Goal: Communication & Community: Answer question/provide support

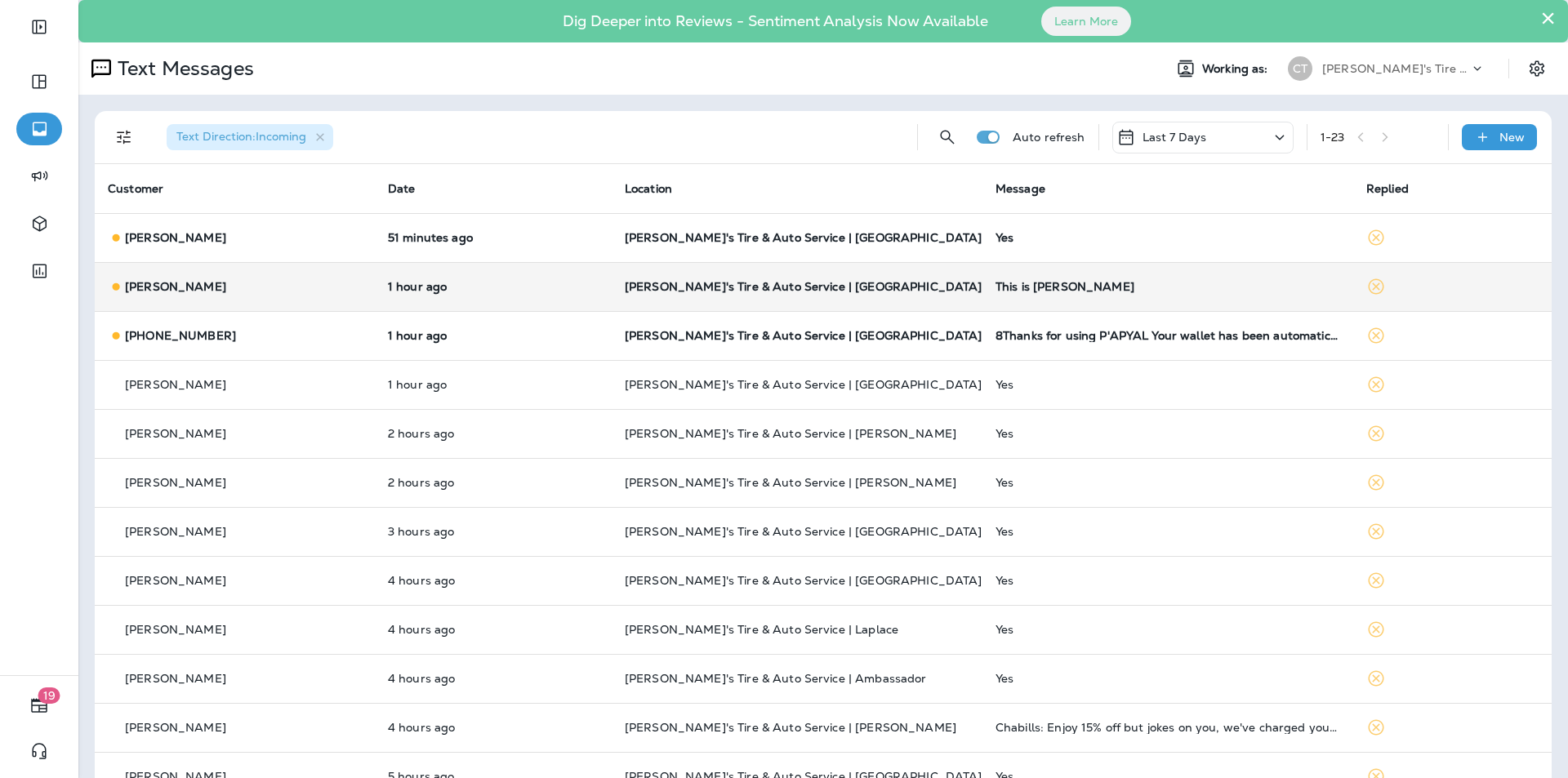
click at [890, 287] on p "[PERSON_NAME]'s Tire & Auto Service | [GEOGRAPHIC_DATA]" at bounding box center [797, 286] width 344 height 13
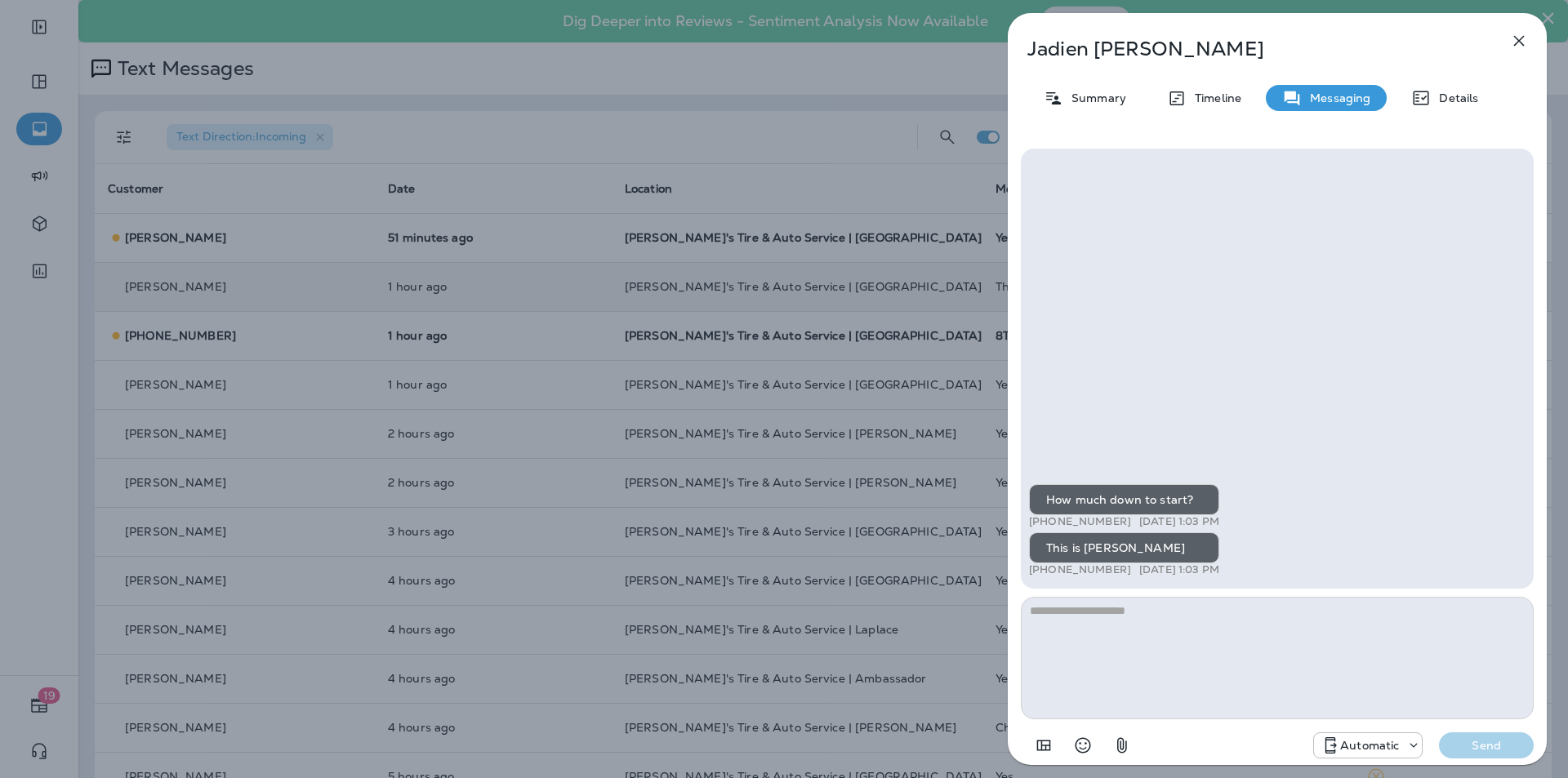
click at [782, 138] on div "[PERSON_NAME] Summary Timeline Messaging Details How much down to start? +1 (33…" at bounding box center [784, 389] width 1568 height 778
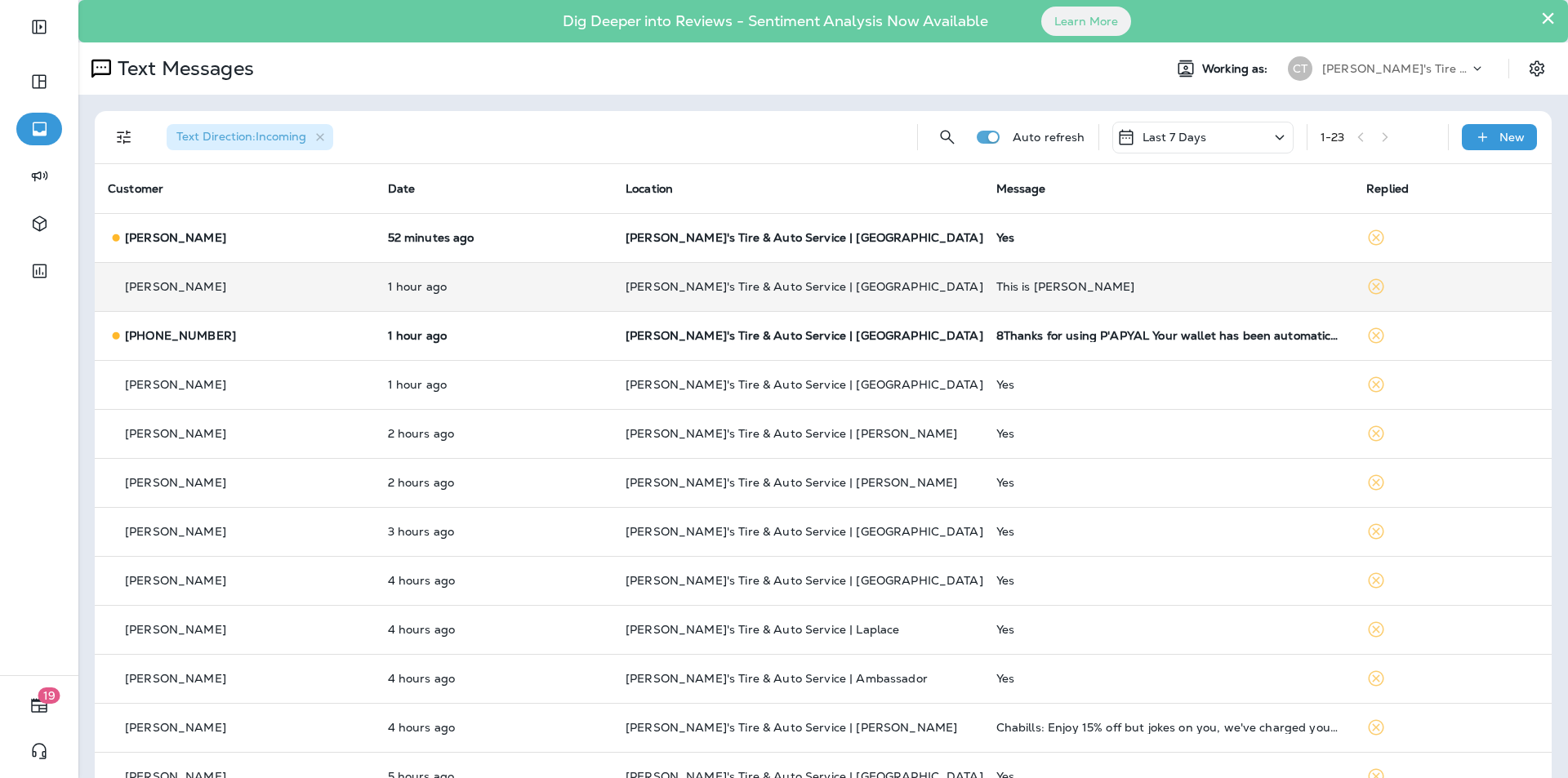
click at [998, 285] on div "This is [PERSON_NAME]" at bounding box center [1168, 286] width 344 height 13
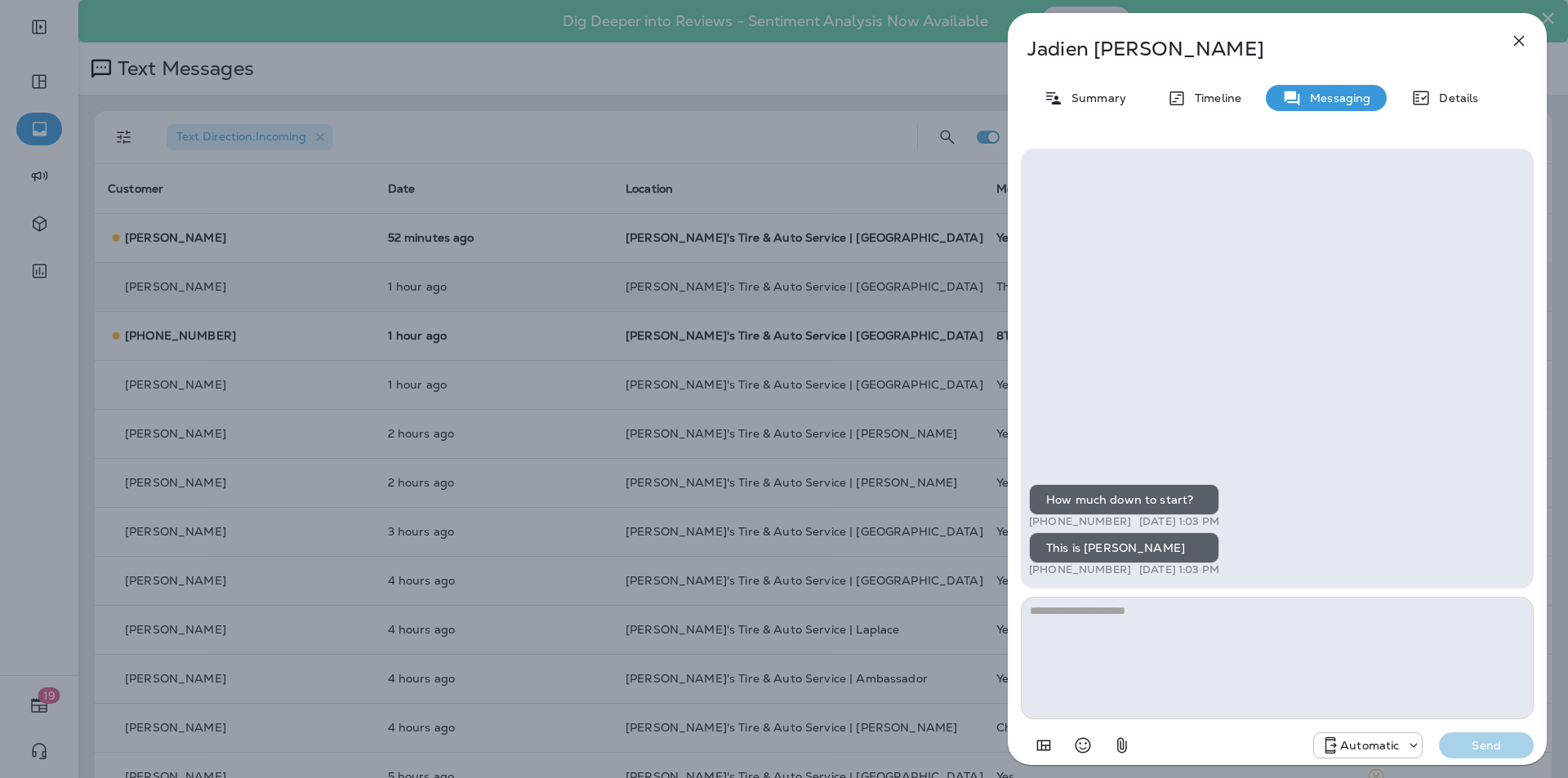
drag, startPoint x: 1122, startPoint y: 566, endPoint x: 1044, endPoint y: 569, distance: 78.1
click at [1044, 569] on div "+1 (337) 322-5087 [DATE] 1:03 PM" at bounding box center [1124, 569] width 190 height 13
copy p "[PHONE_NUMBER]"
click at [1066, 620] on textarea at bounding box center [1277, 658] width 513 height 123
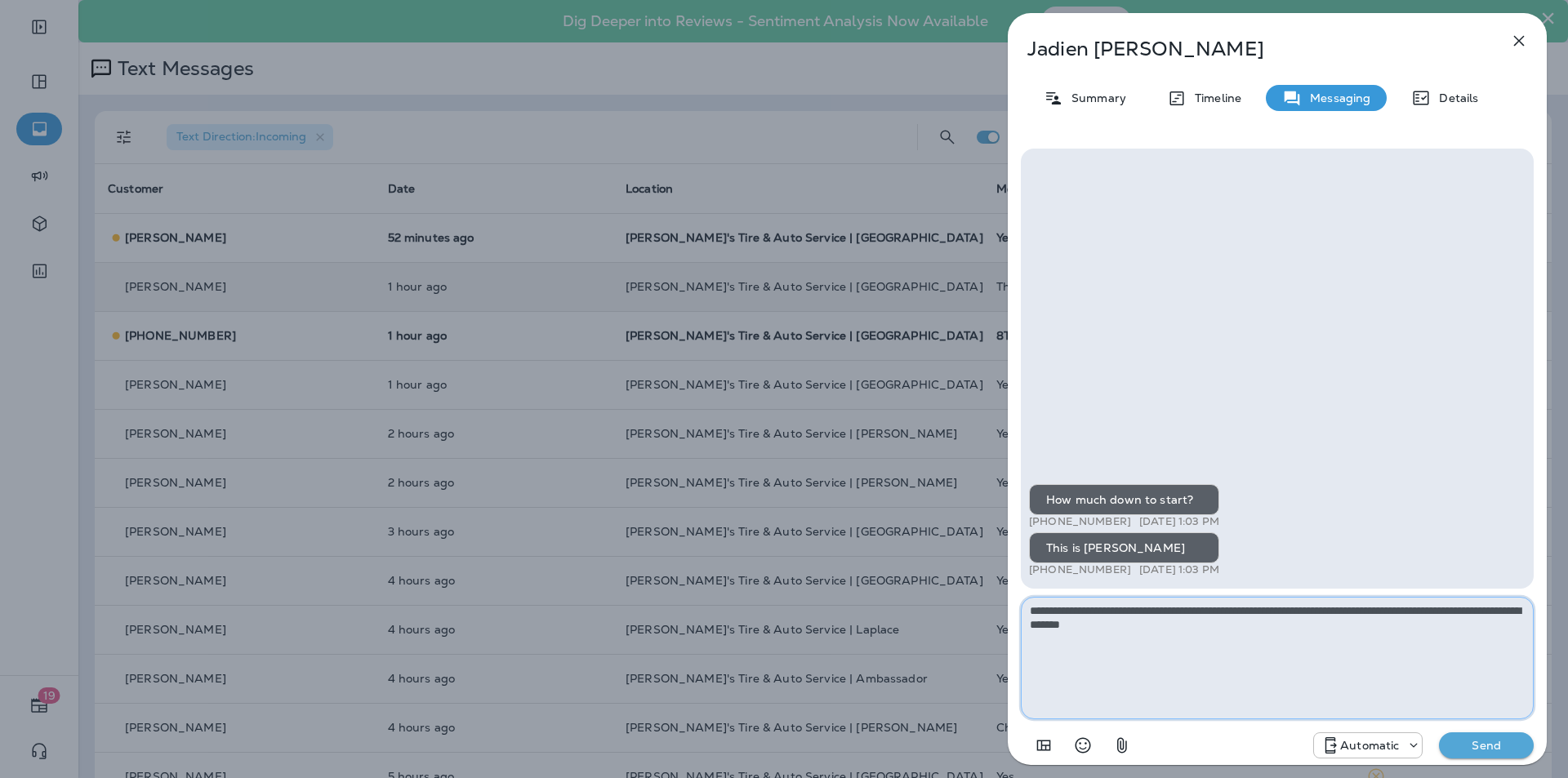
type textarea "**********"
click at [1494, 746] on p "Send" at bounding box center [1486, 745] width 68 height 15
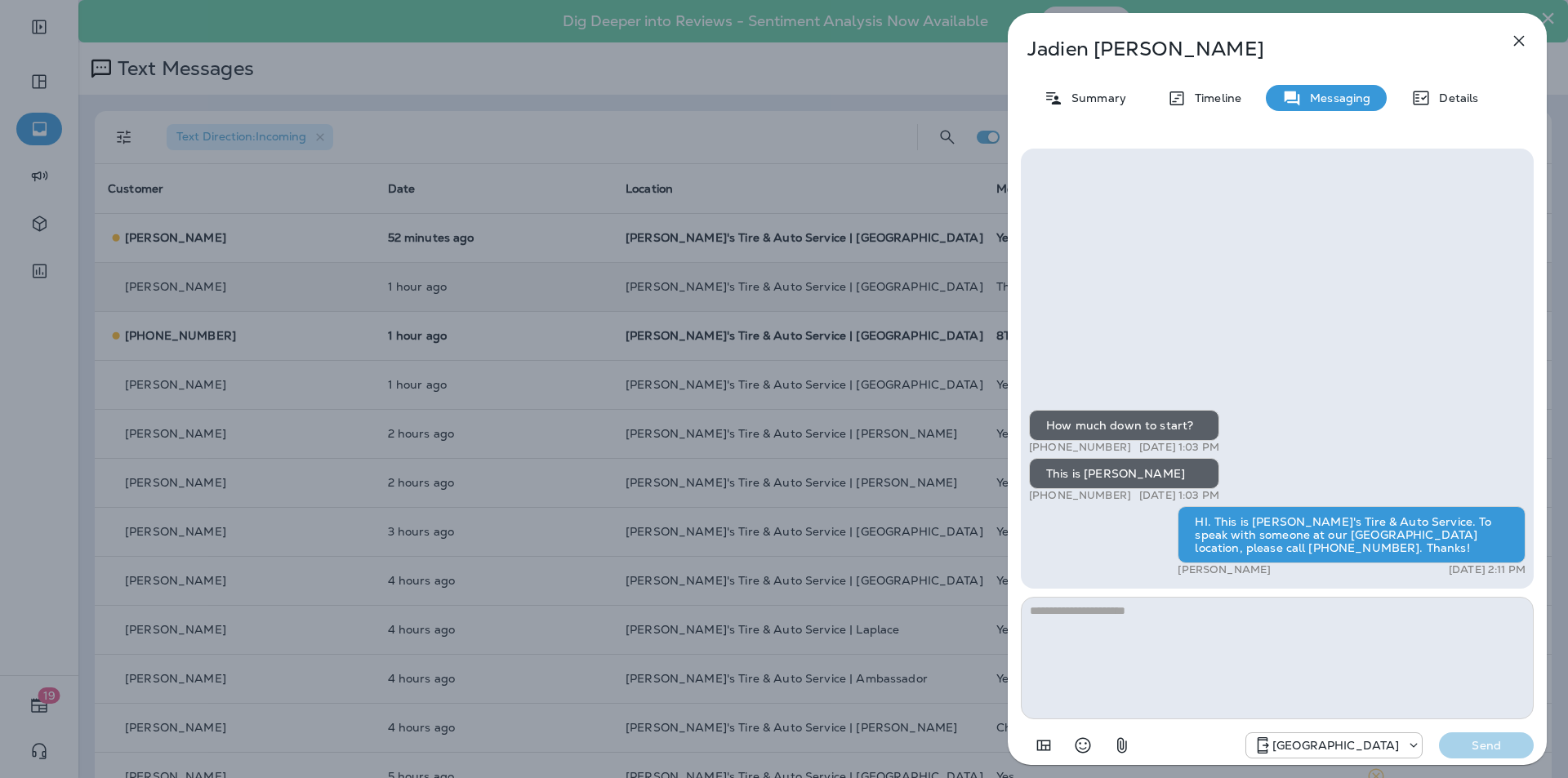
click at [1522, 36] on icon "button" at bounding box center [1519, 41] width 20 height 20
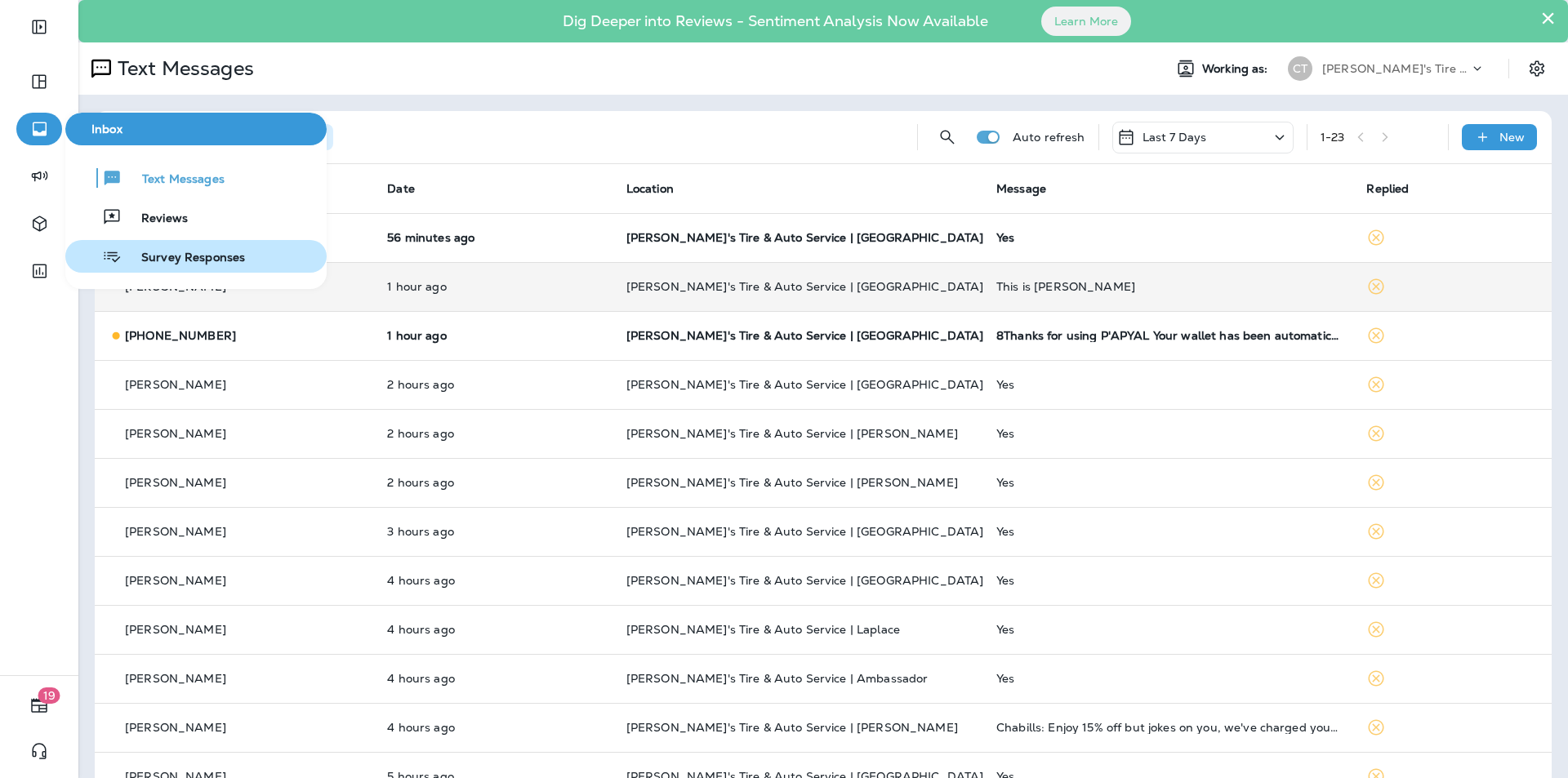
click at [169, 246] on div "Survey Responses" at bounding box center [158, 256] width 173 height 20
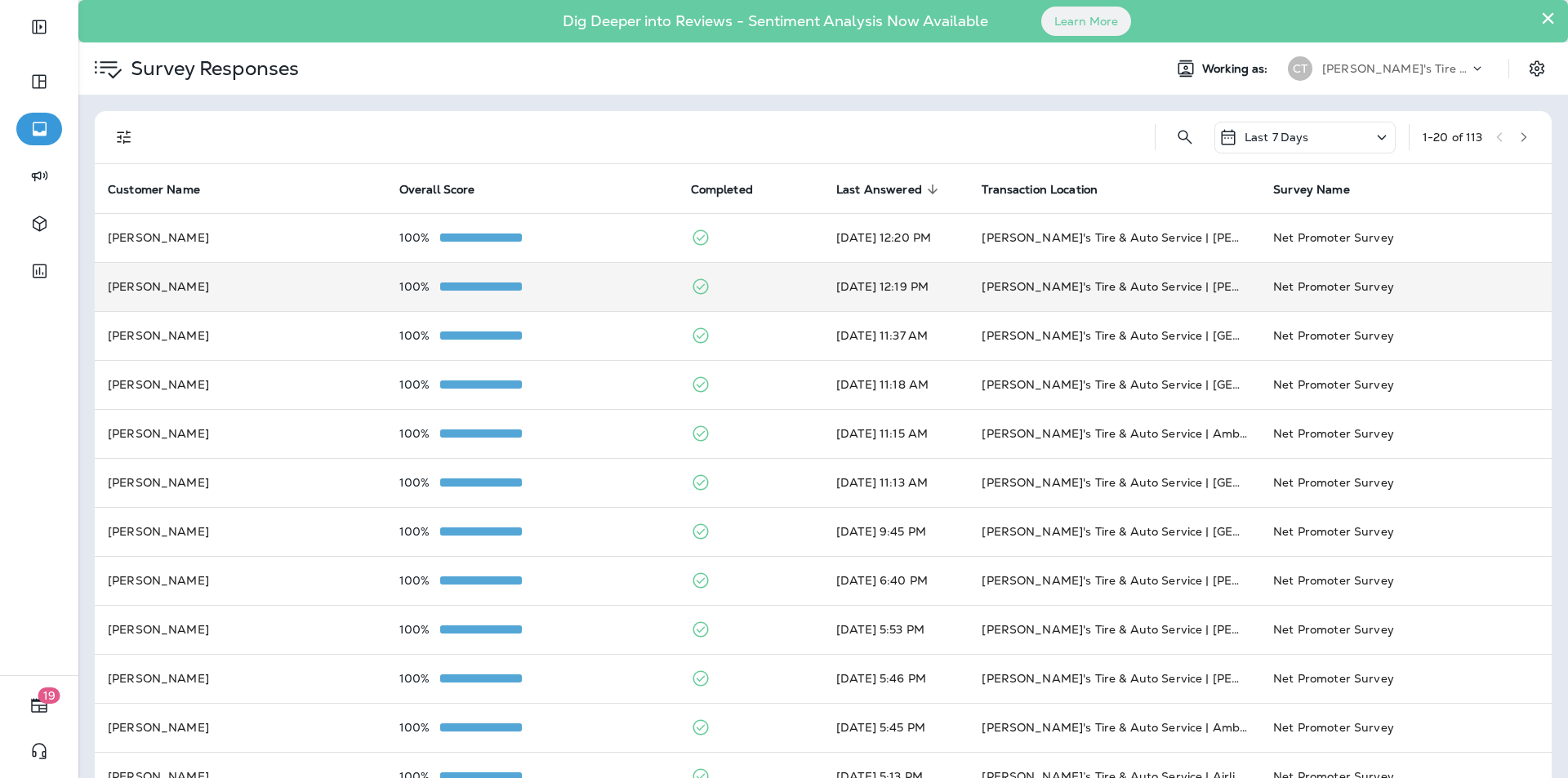
click at [587, 276] on td "100%" at bounding box center [532, 286] width 291 height 49
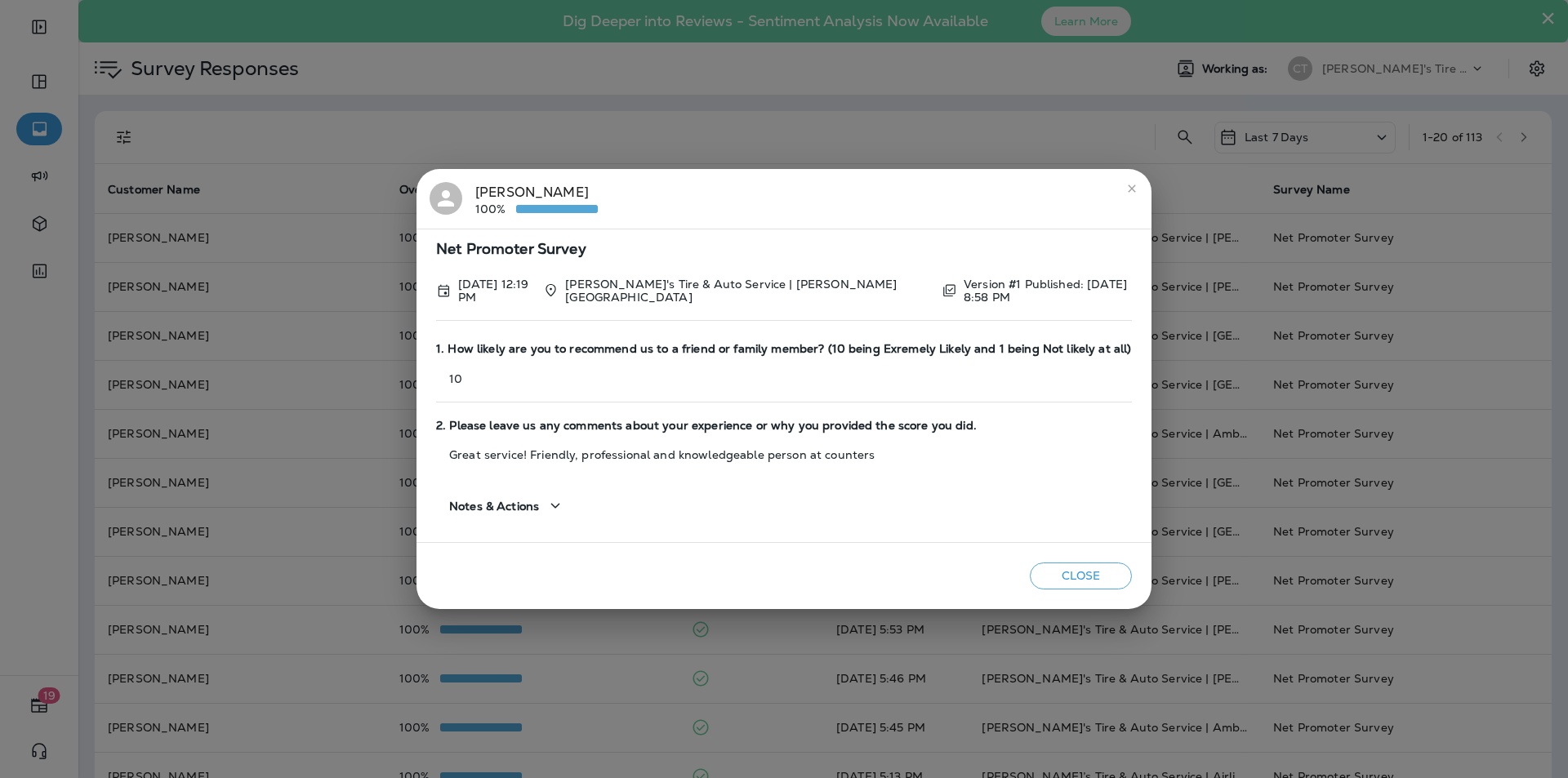
click at [1132, 180] on button "close" at bounding box center [1132, 188] width 26 height 26
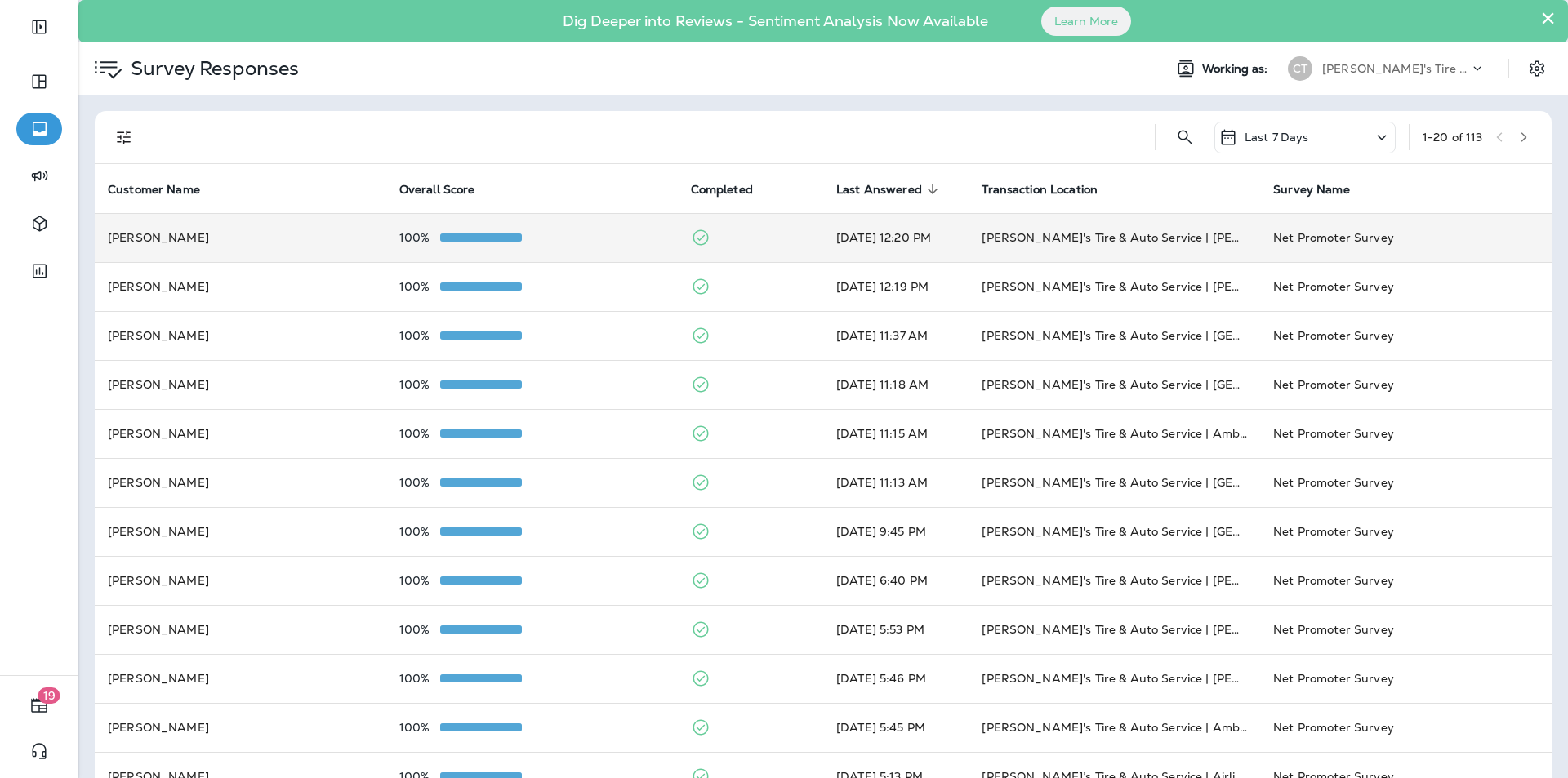
click at [588, 226] on td "100%" at bounding box center [532, 237] width 291 height 49
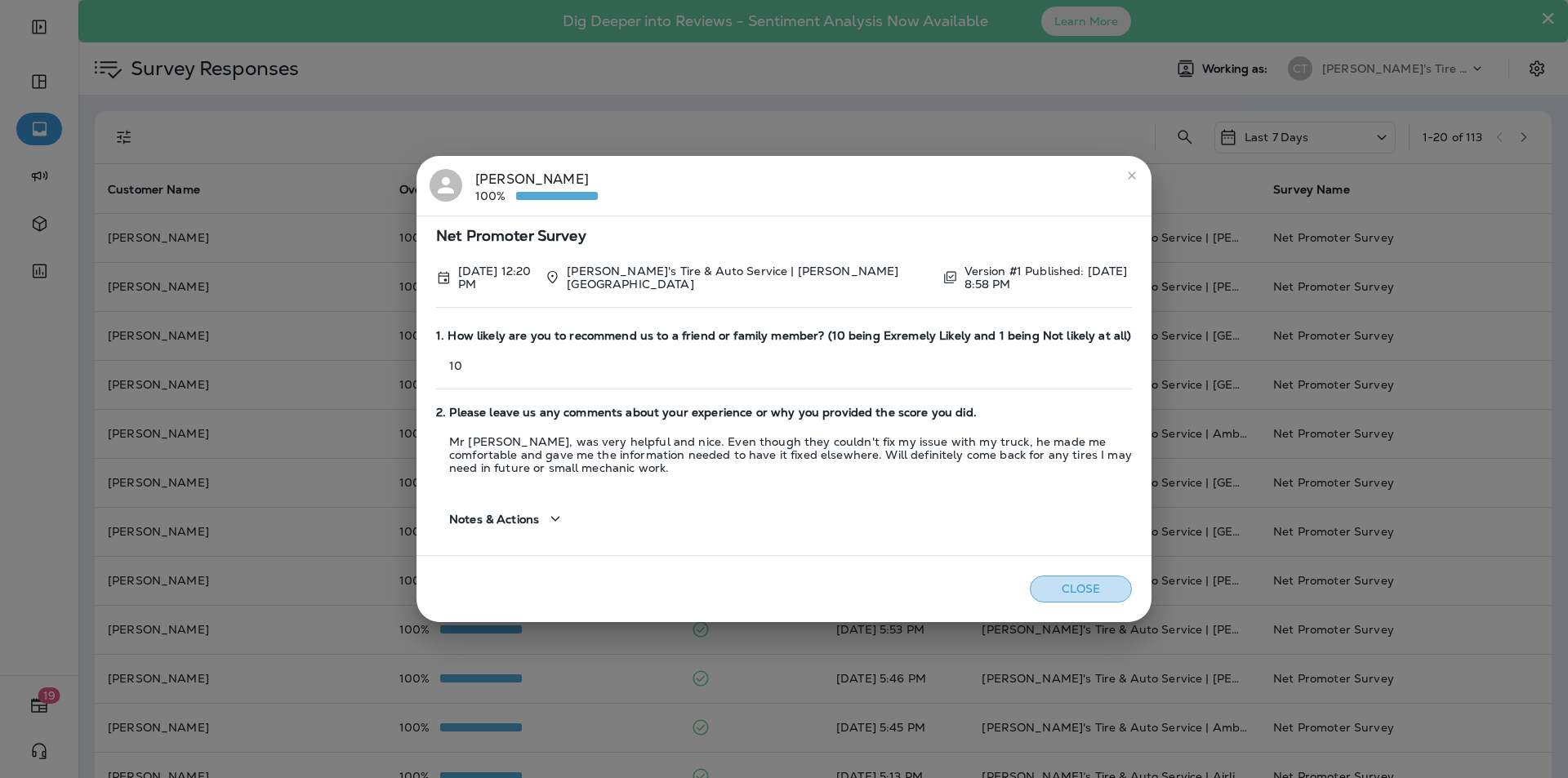
click at [1094, 585] on button "Close" at bounding box center [1081, 589] width 102 height 27
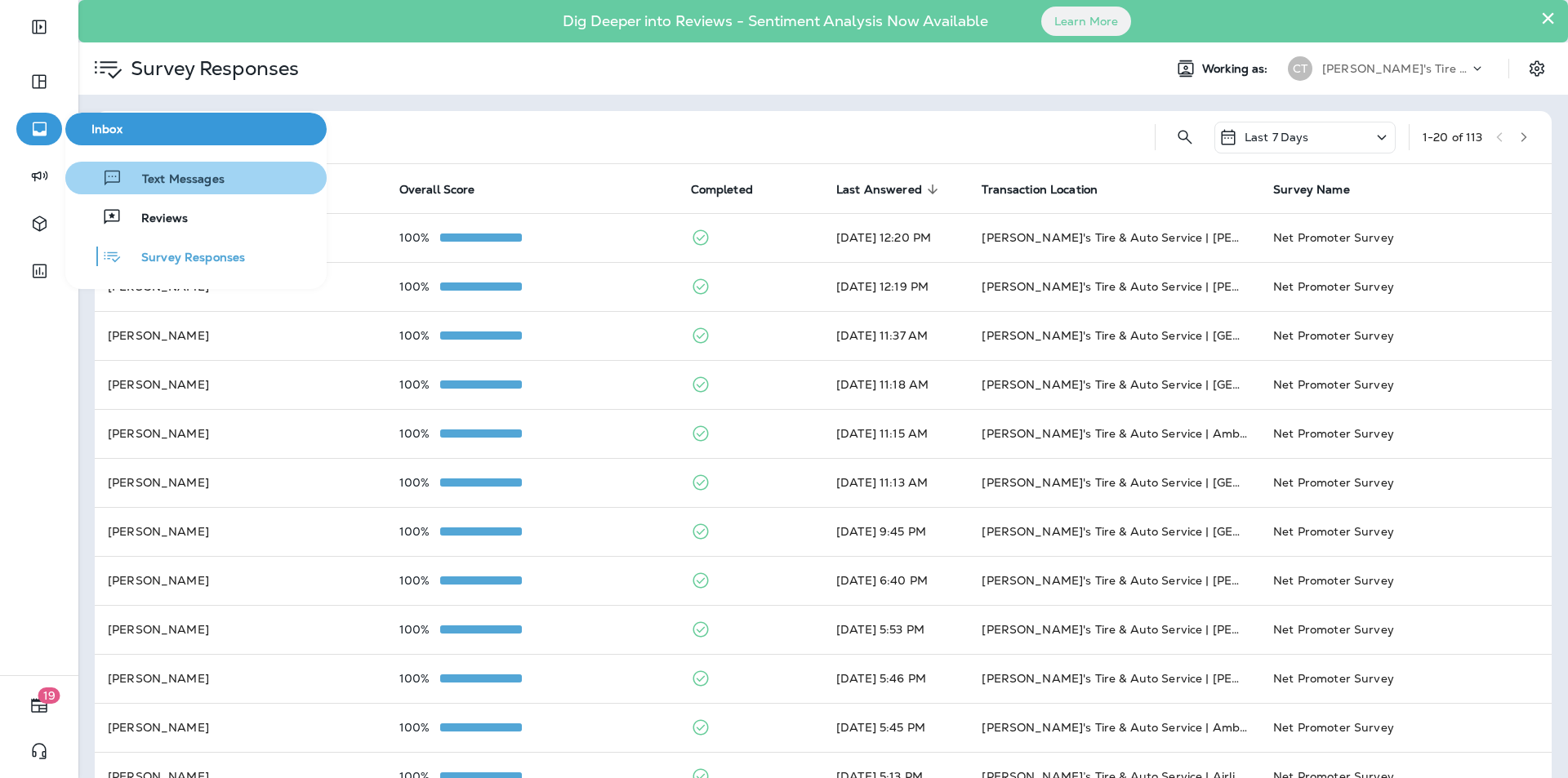
click at [168, 172] on span "Text Messages" at bounding box center [174, 180] width 102 height 16
